Goal: Find specific page/section: Find specific page/section

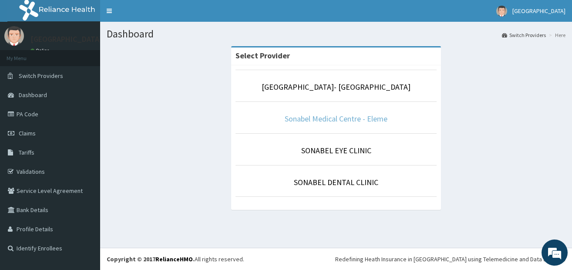
click at [348, 115] on link "Sonabel Medical Centre - Eleme" at bounding box center [336, 119] width 103 height 10
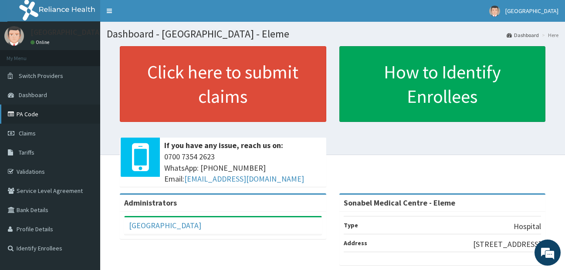
click at [23, 113] on link "PA Code" at bounding box center [50, 114] width 100 height 19
